Goal: Navigation & Orientation: Find specific page/section

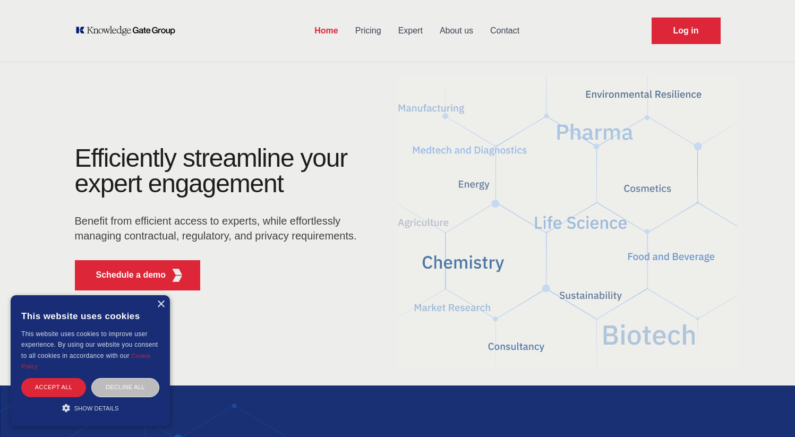
click at [461, 31] on link "About us" at bounding box center [456, 31] width 50 height 28
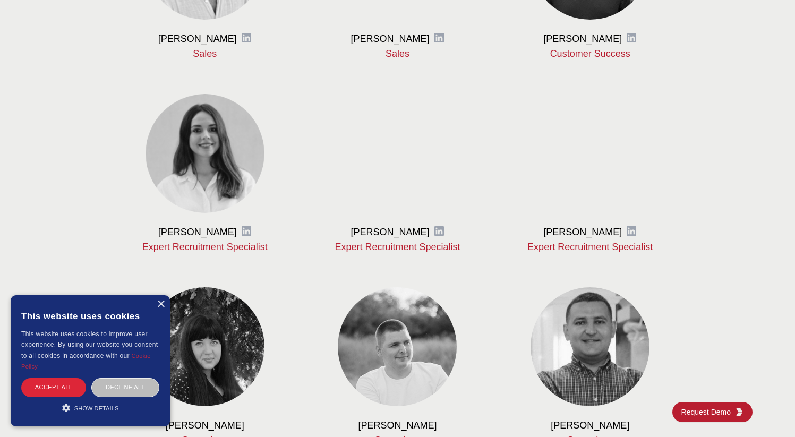
scroll to position [841, 0]
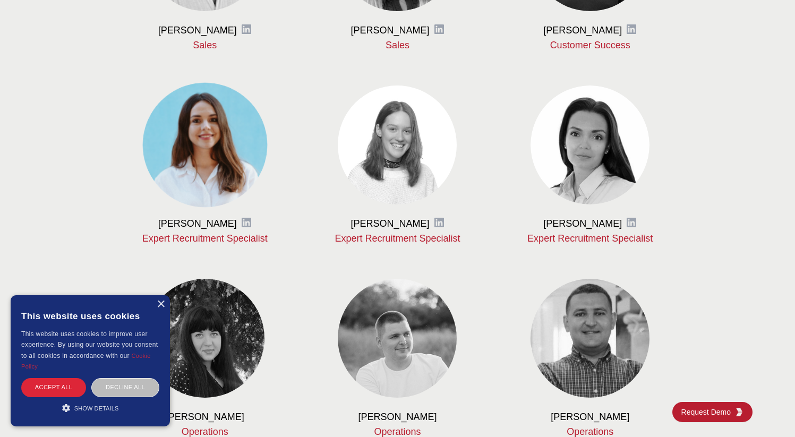
click at [208, 171] on img at bounding box center [204, 144] width 125 height 125
click at [218, 157] on img at bounding box center [204, 144] width 125 height 125
click at [216, 158] on img at bounding box center [204, 144] width 125 height 125
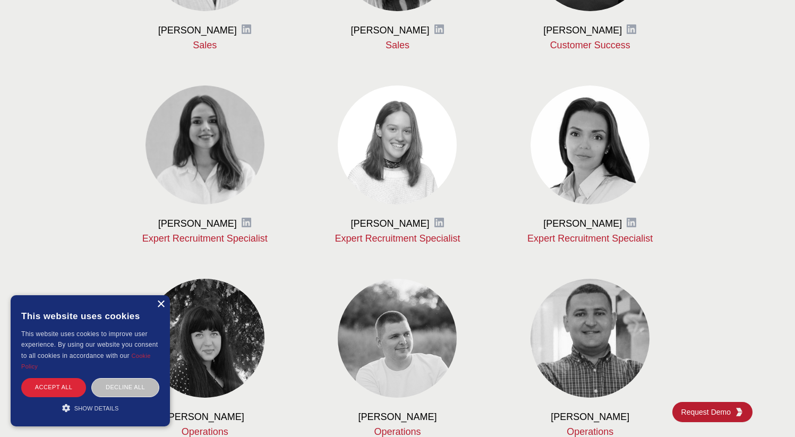
click at [163, 303] on div "×" at bounding box center [161, 305] width 8 height 8
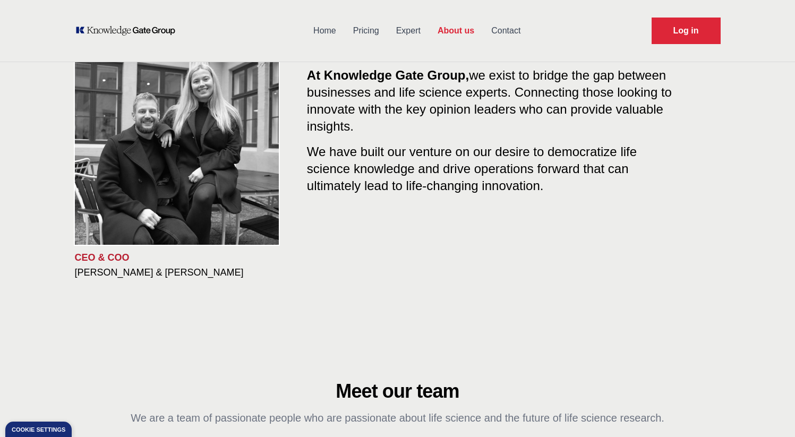
scroll to position [0, 0]
